Goal: Transaction & Acquisition: Purchase product/service

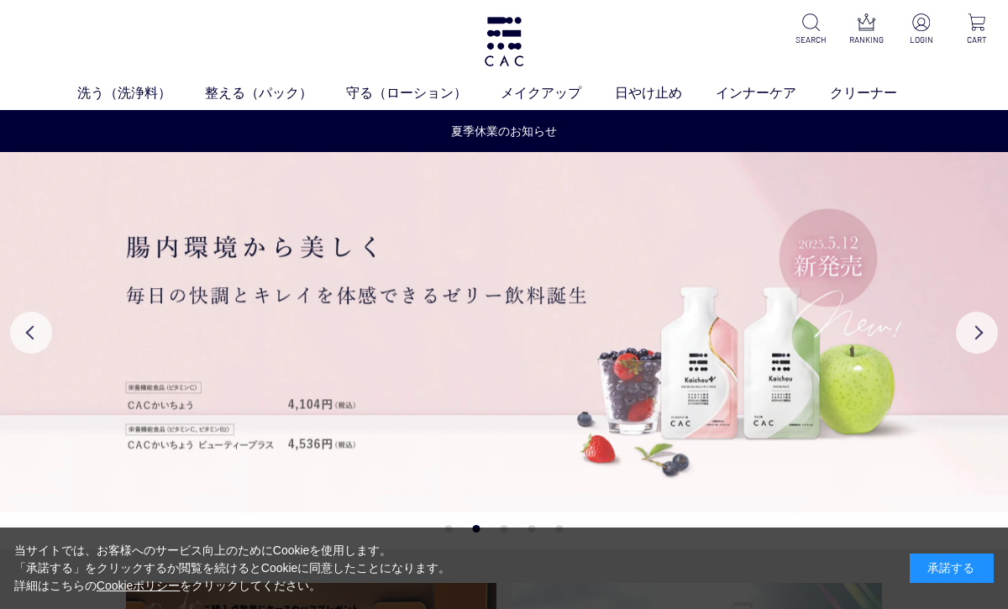
click at [507, 43] on img at bounding box center [504, 42] width 44 height 50
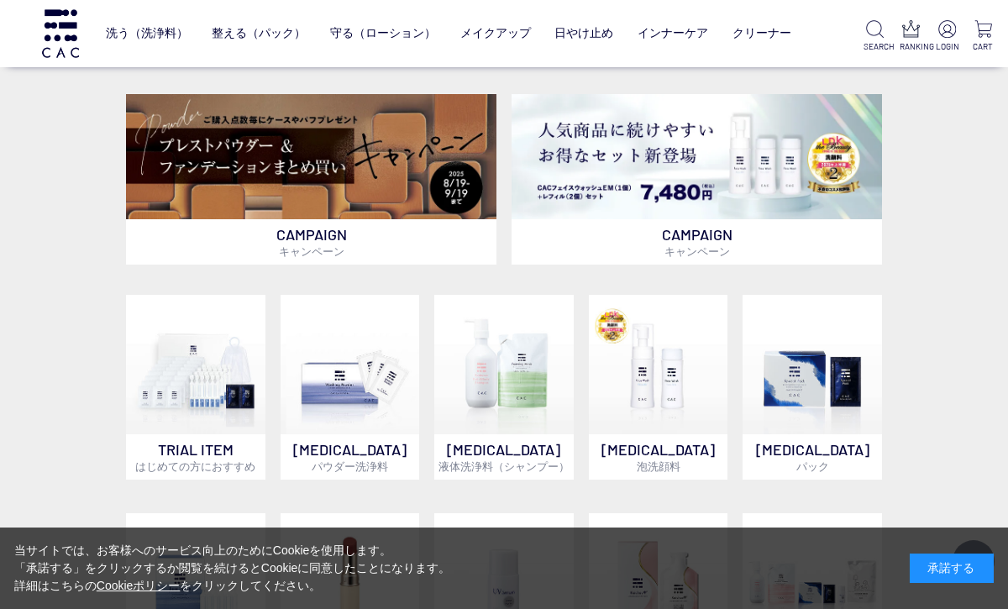
scroll to position [379, 0]
click at [435, 187] on img at bounding box center [311, 157] width 370 height 126
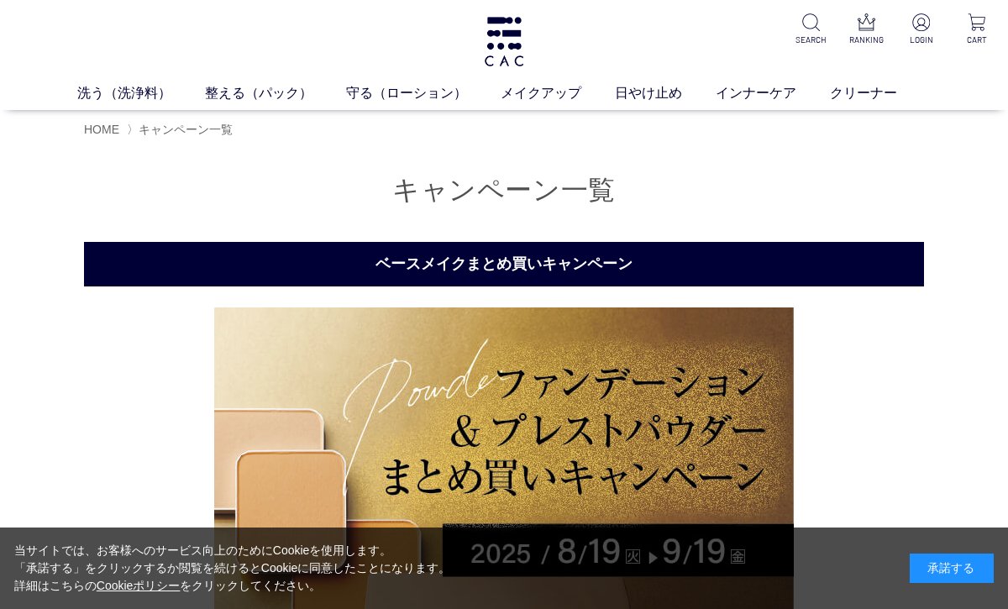
click at [502, 24] on img at bounding box center [504, 42] width 44 height 50
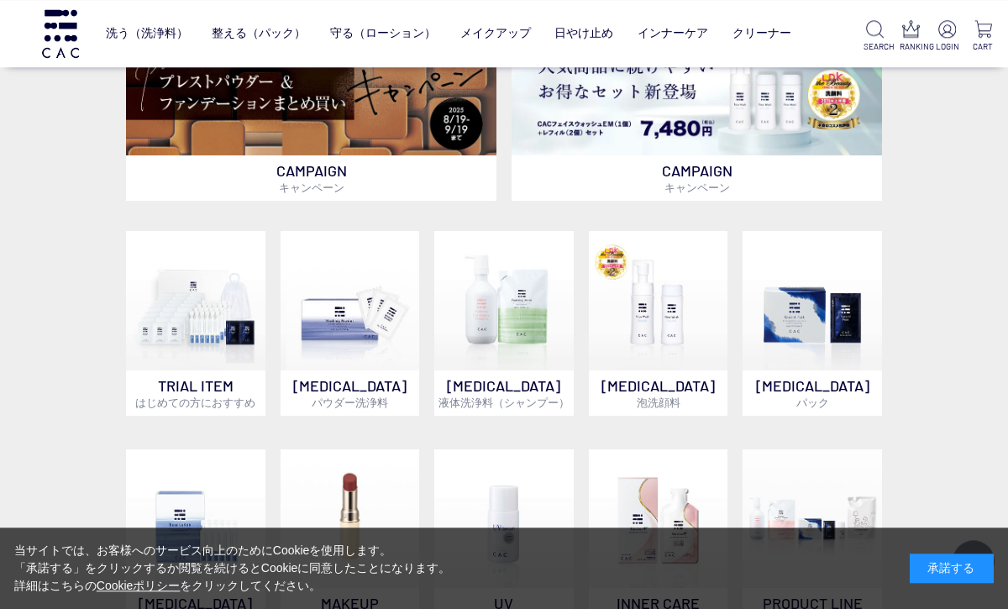
scroll to position [442, 0]
click at [769, 166] on p "CAMPAIGN キャンペーン" at bounding box center [696, 177] width 370 height 45
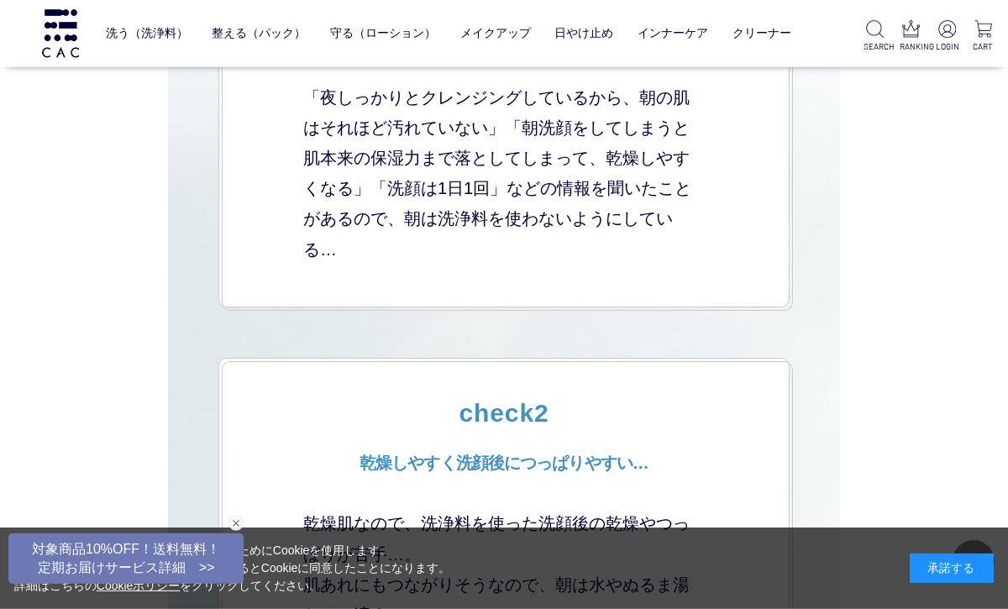
scroll to position [3744, 0]
